Goal: Obtain resource: Download file/media

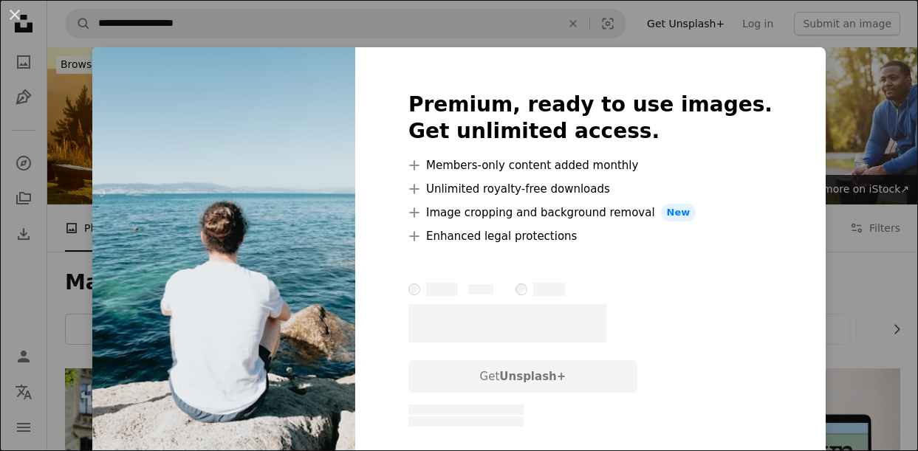
scroll to position [637, 0]
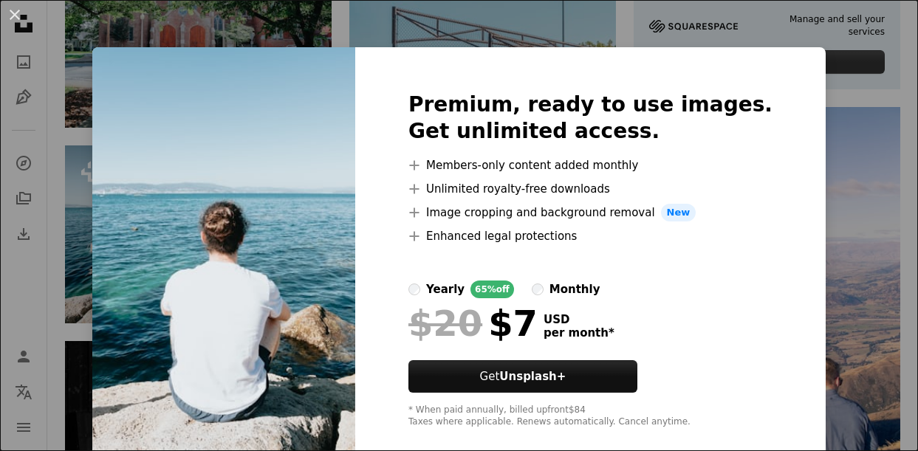
click at [823, 247] on div "An X shape Premium, ready to use images. Get unlimited access. A plus sign Memb…" at bounding box center [459, 225] width 918 height 451
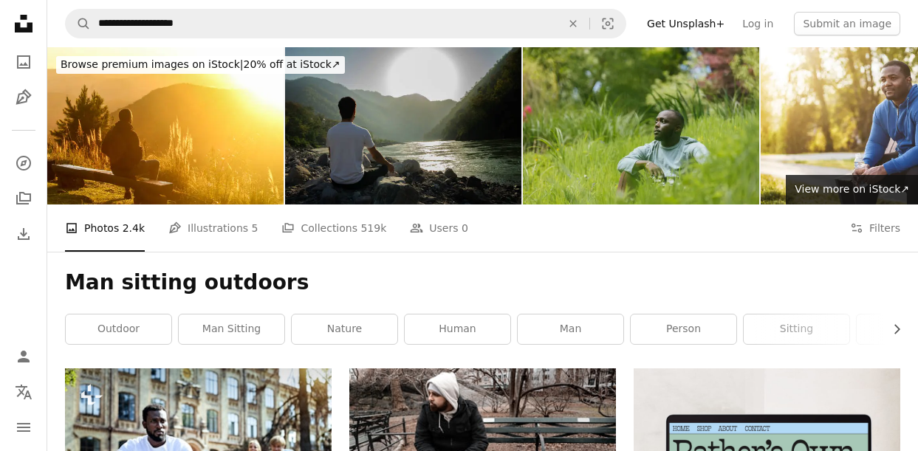
click at [440, 137] on img at bounding box center [403, 125] width 236 height 157
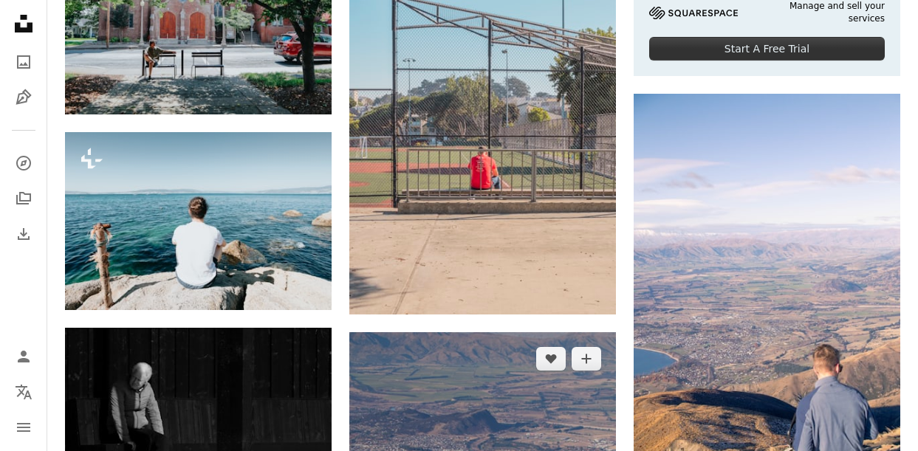
scroll to position [670, 0]
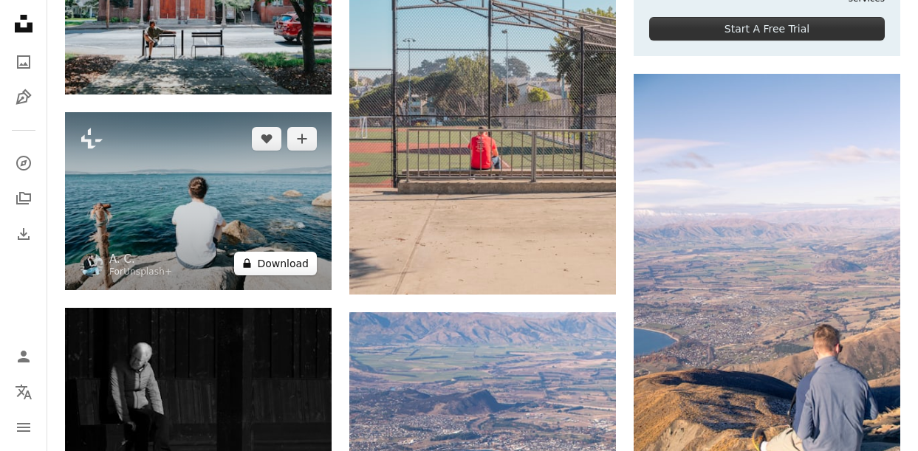
click at [270, 261] on button "A lock Download" at bounding box center [275, 264] width 83 height 24
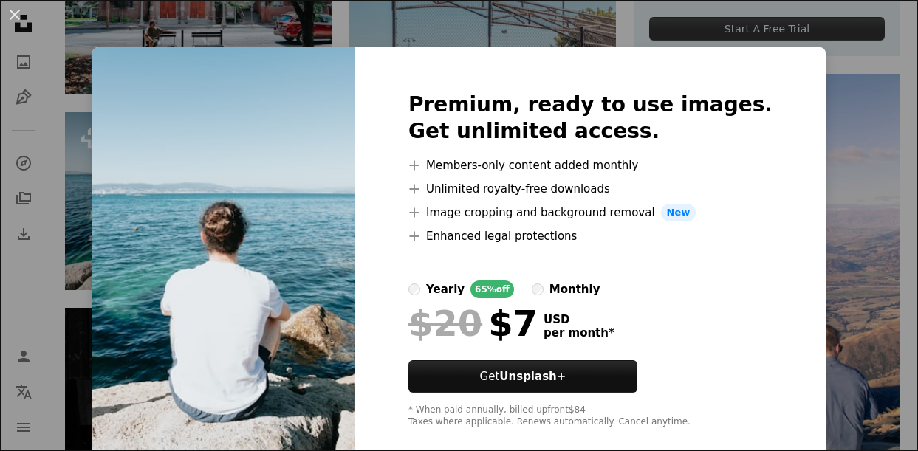
click at [818, 189] on div "An X shape Premium, ready to use images. Get unlimited access. A plus sign Memb…" at bounding box center [459, 225] width 918 height 451
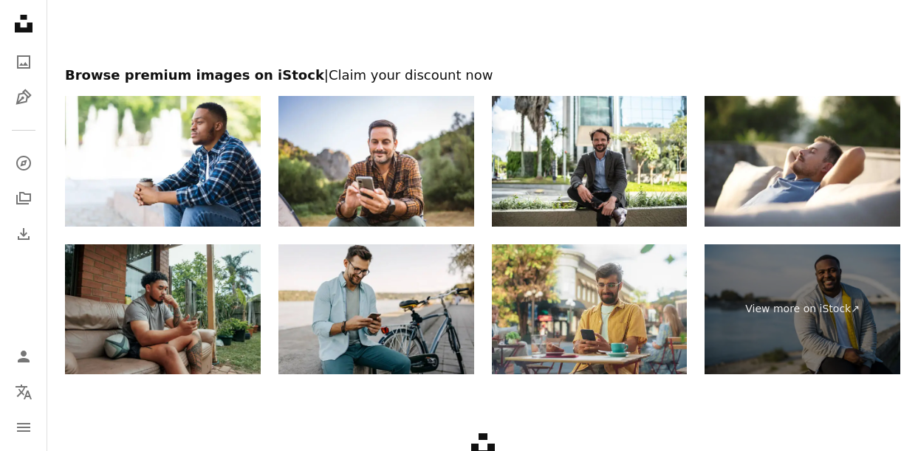
scroll to position [2647, 0]
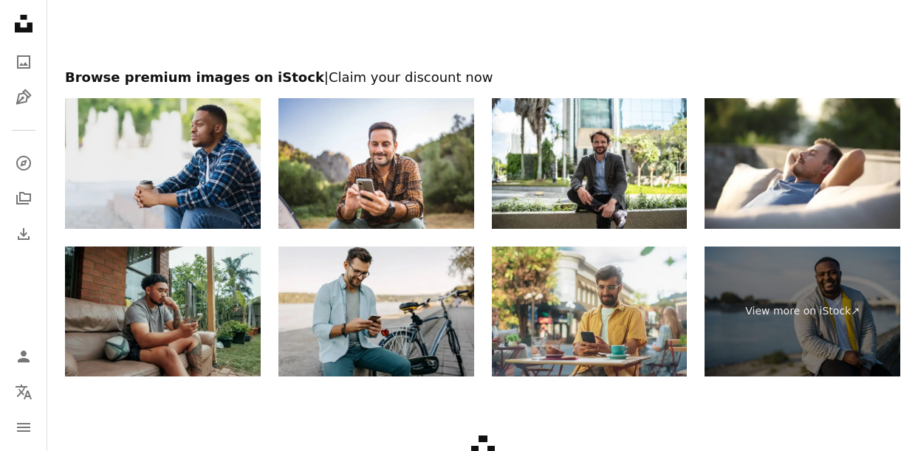
click at [198, 171] on img at bounding box center [163, 163] width 196 height 131
